Goal: Information Seeking & Learning: Learn about a topic

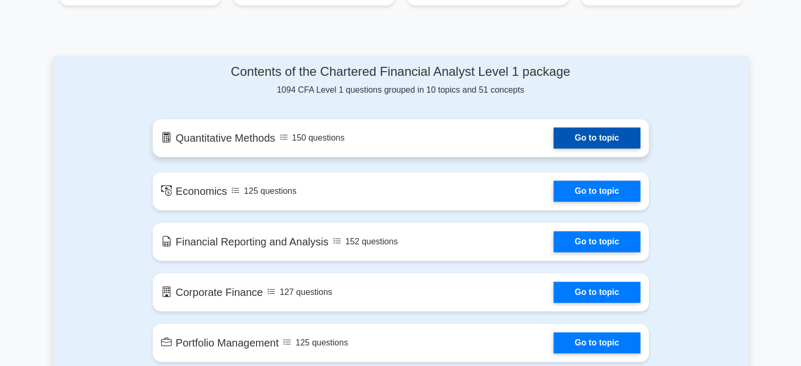
scroll to position [527, 0]
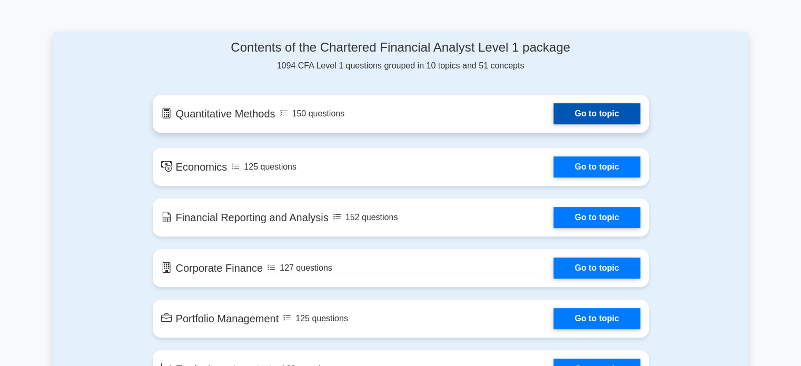
click at [554, 120] on link "Go to topic" at bounding box center [597, 113] width 86 height 21
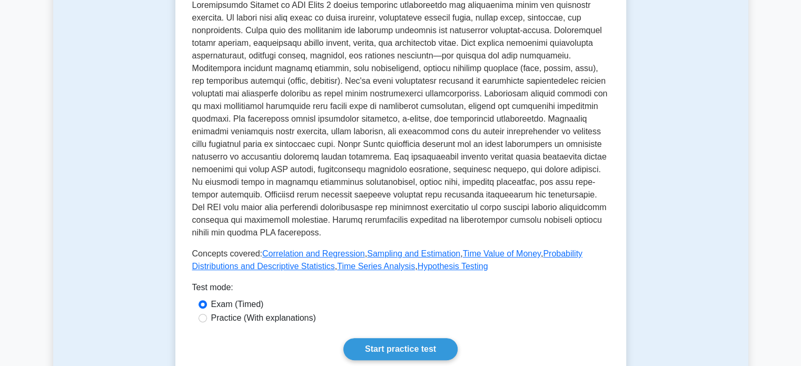
scroll to position [369, 0]
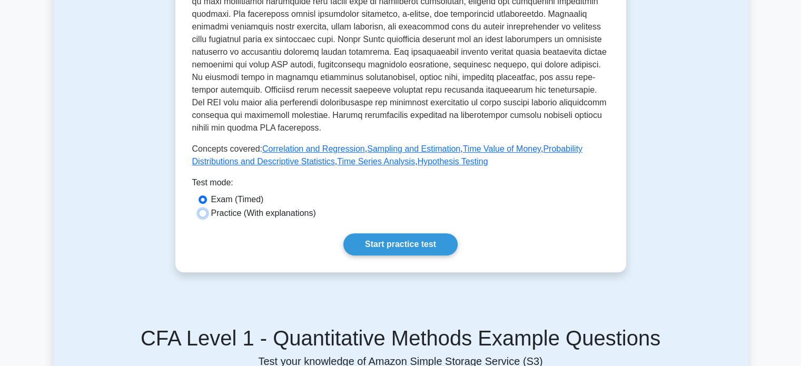
click at [202, 213] on input "Practice (With explanations)" at bounding box center [203, 213] width 8 height 8
radio input "true"
click at [385, 249] on link "Start practice test" at bounding box center [400, 244] width 114 height 22
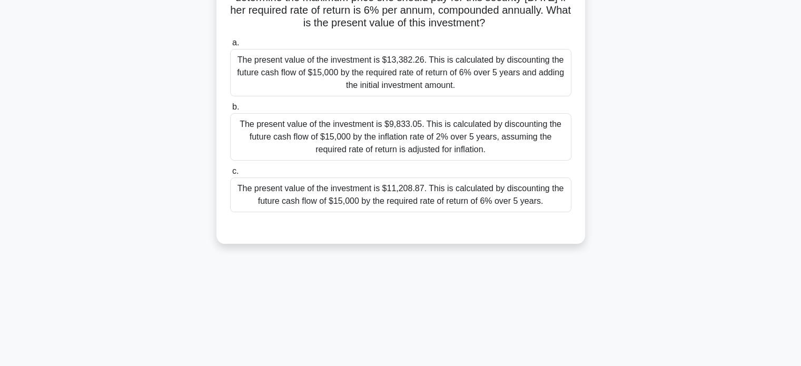
scroll to position [45, 0]
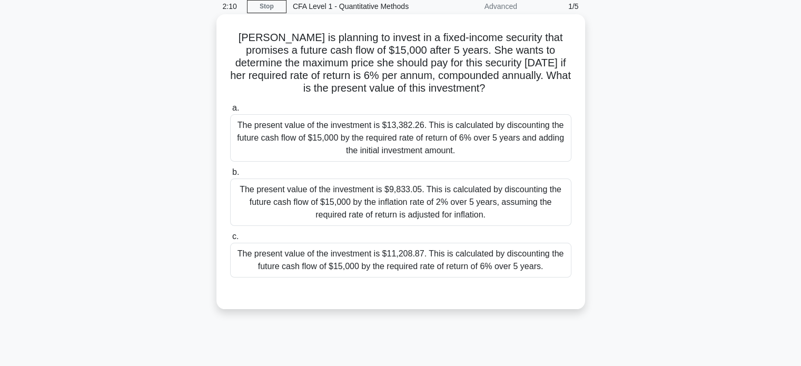
click at [366, 204] on div "The present value of the investment is $9,833.05. This is calculated by discoun…" at bounding box center [400, 202] width 341 height 47
click at [230, 176] on input "b. The present value of the investment is $9,833.05. This is calculated by disc…" at bounding box center [230, 172] width 0 height 7
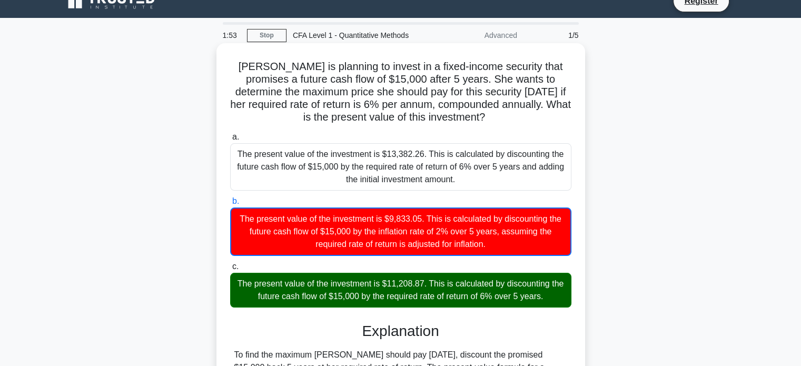
scroll to position [0, 0]
